Goal: Task Accomplishment & Management: Use online tool/utility

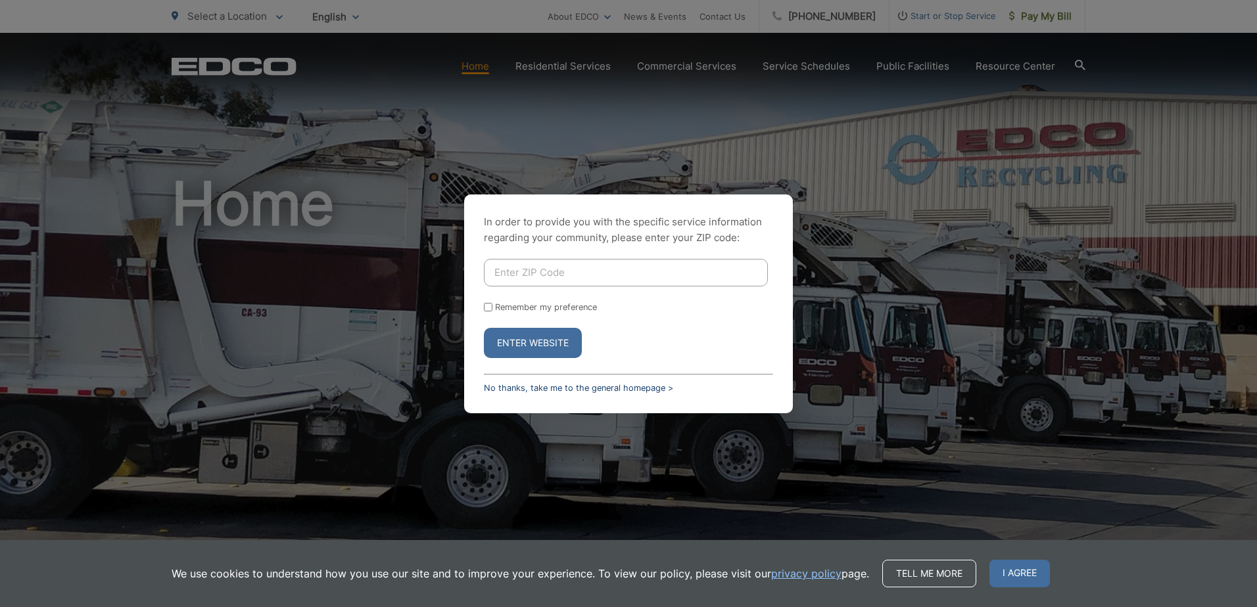
click at [504, 390] on link "No thanks, take me to the general homepage >" at bounding box center [578, 388] width 189 height 10
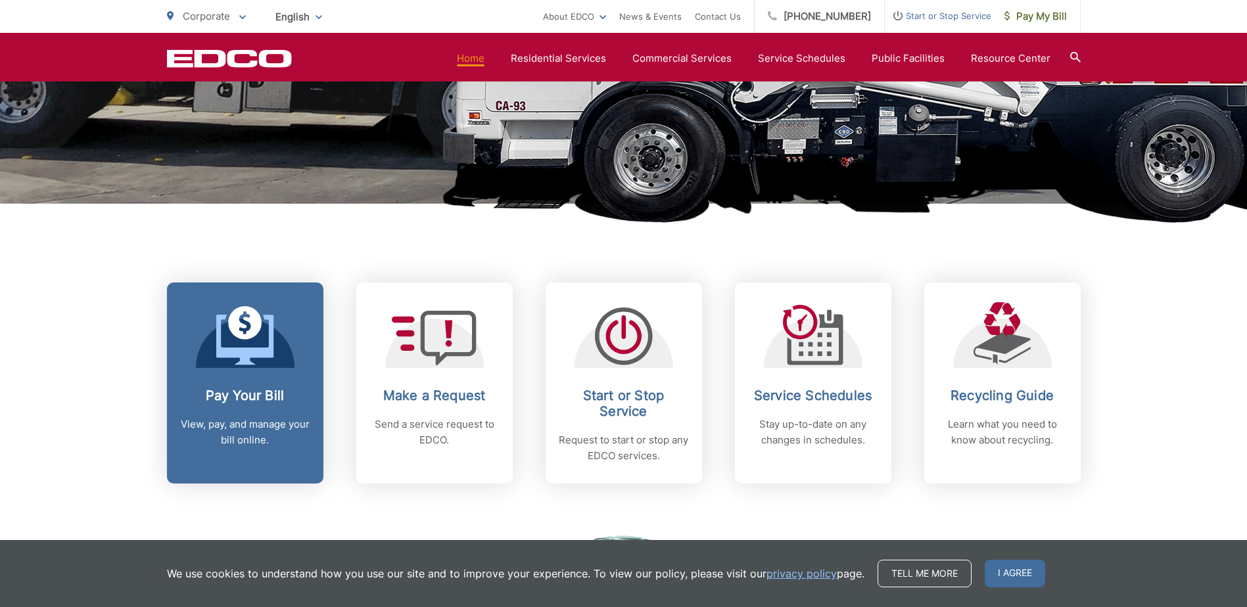
scroll to position [394, 0]
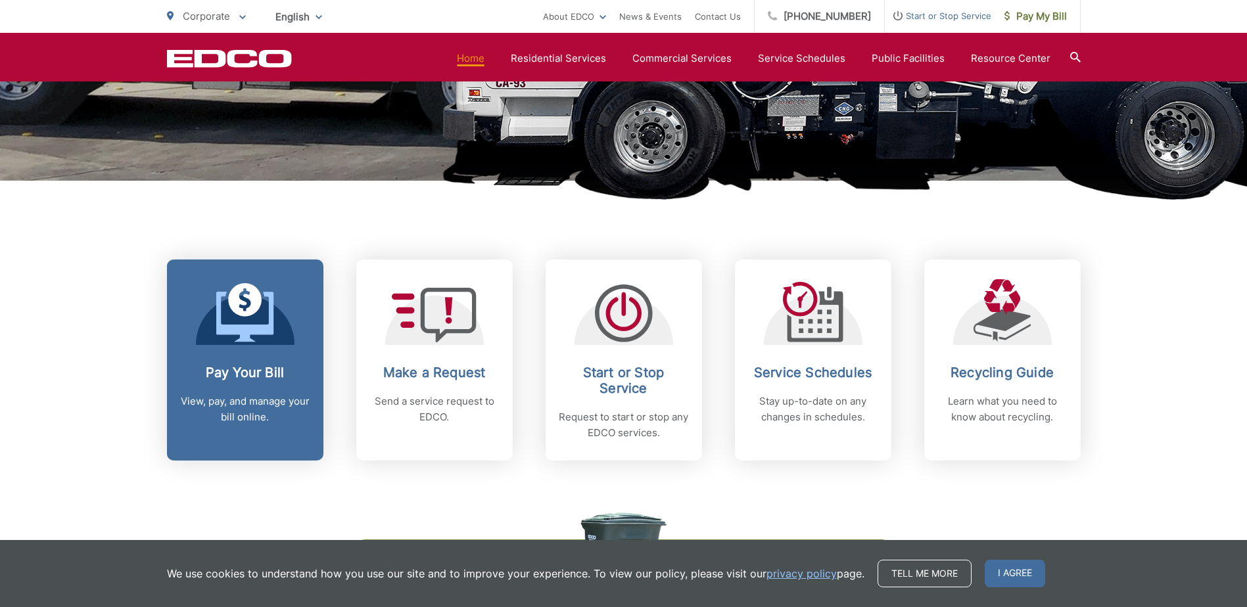
click at [204, 401] on p "View, pay, and manage your bill online." at bounding box center [245, 410] width 130 height 32
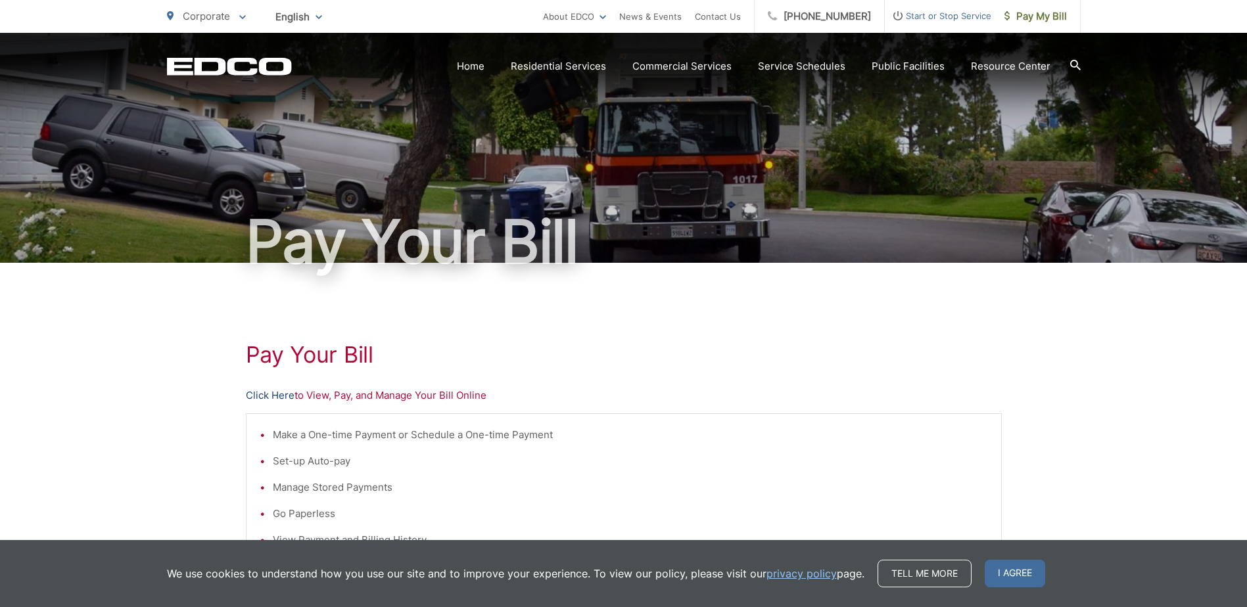
click at [261, 396] on link "Click Here" at bounding box center [270, 396] width 49 height 16
